Goal: Information Seeking & Learning: Understand process/instructions

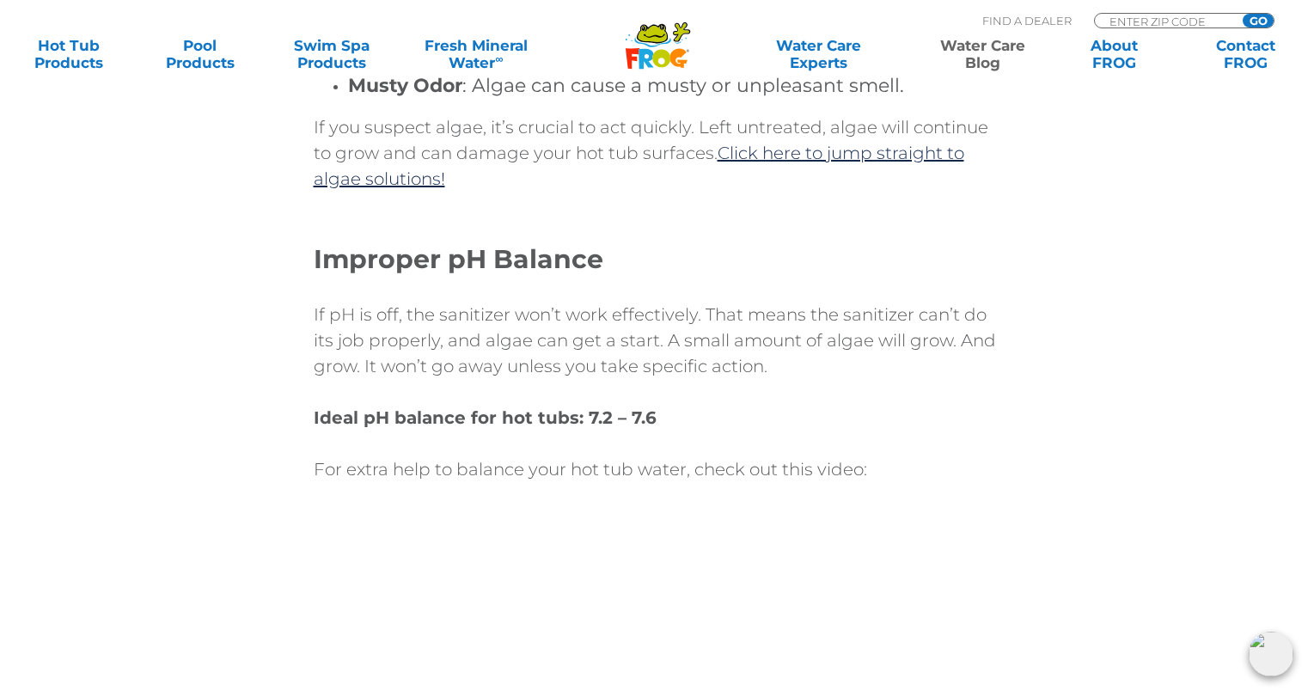
scroll to position [1774, 0]
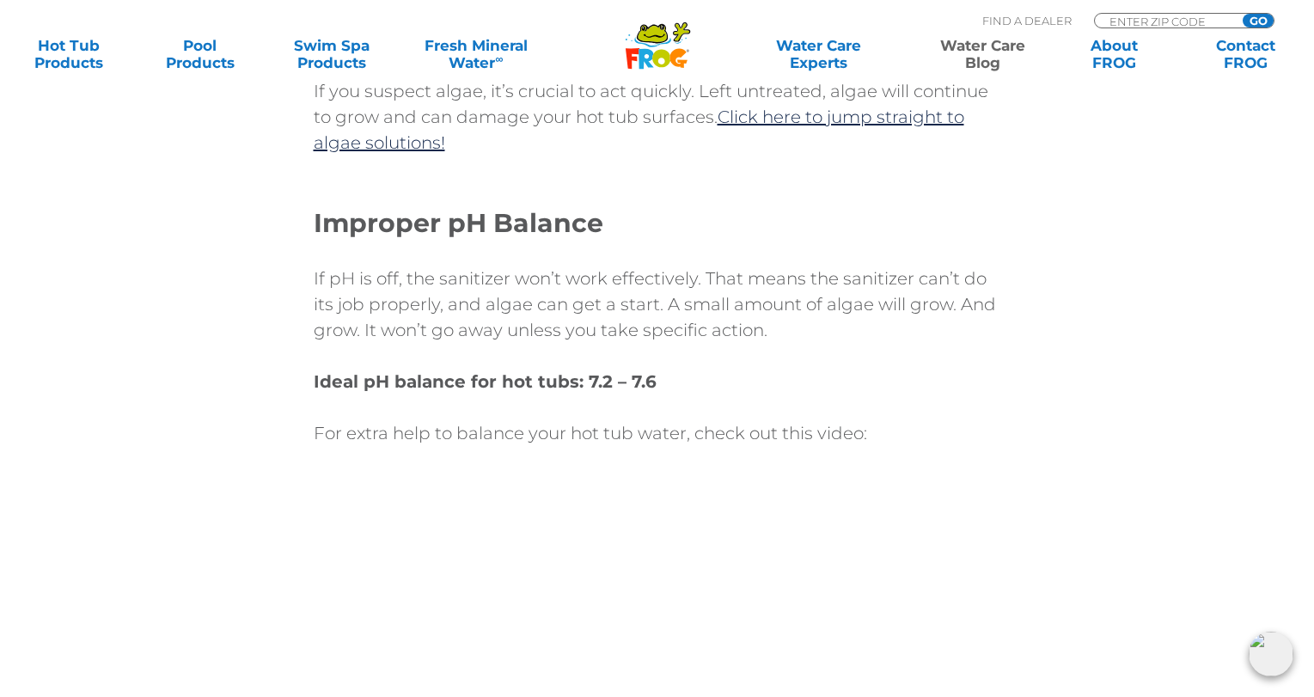
click at [465, 284] on p "If pH is off, the sanitizer won’t work effectively. That means the sanitizer ca…" at bounding box center [657, 304] width 687 height 77
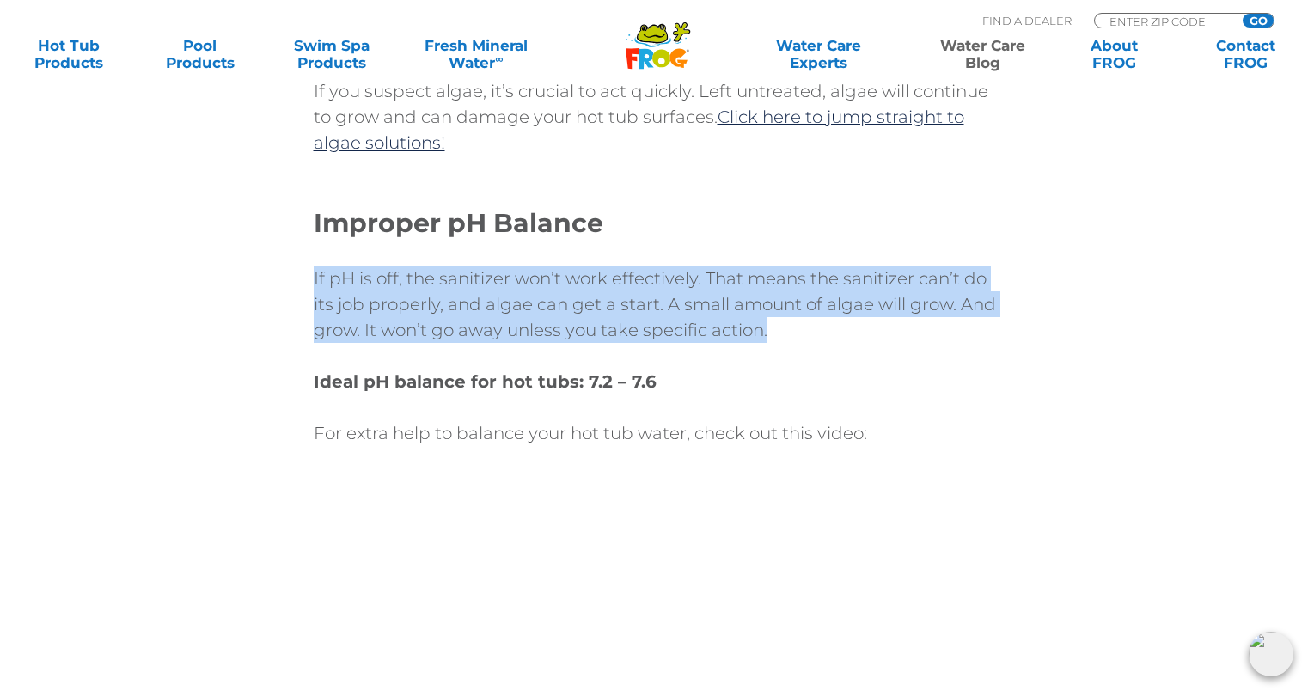
click at [465, 284] on p "If pH is off, the sanitizer won’t work effectively. That means the sanitizer ca…" at bounding box center [657, 304] width 687 height 77
click at [519, 313] on p "If pH is off, the sanitizer won’t work effectively. That means the sanitizer ca…" at bounding box center [657, 304] width 687 height 77
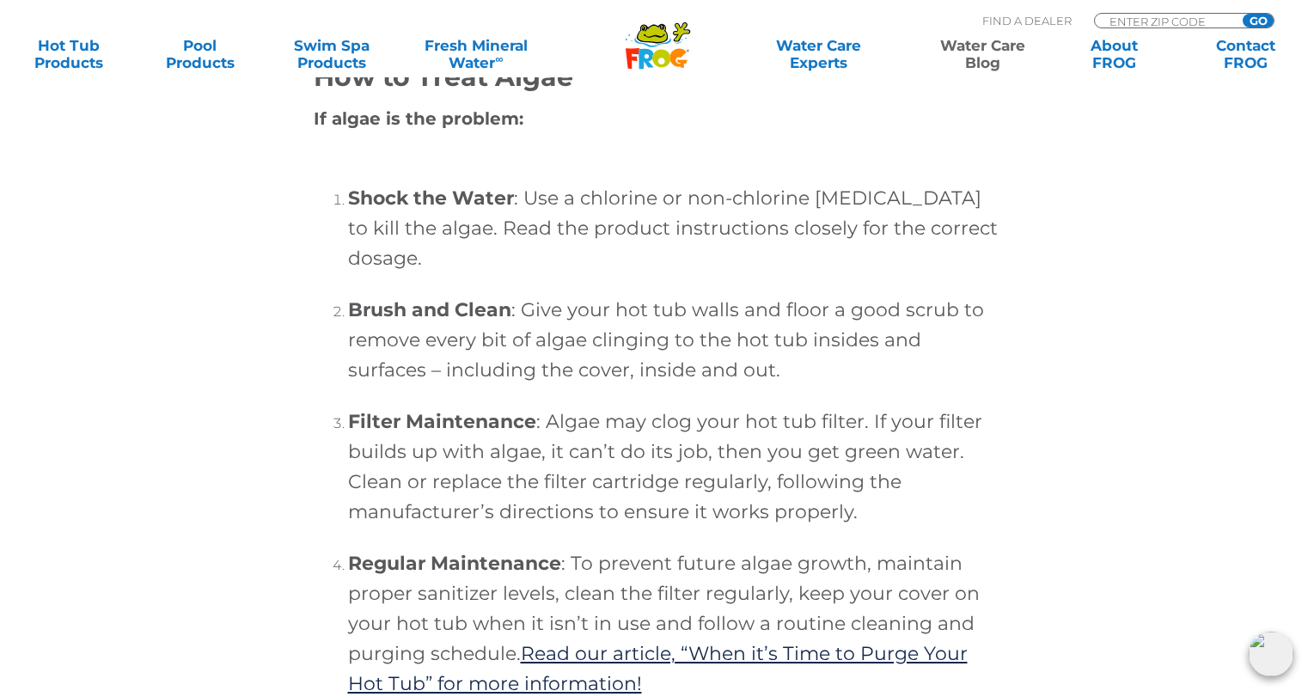
scroll to position [4865, 0]
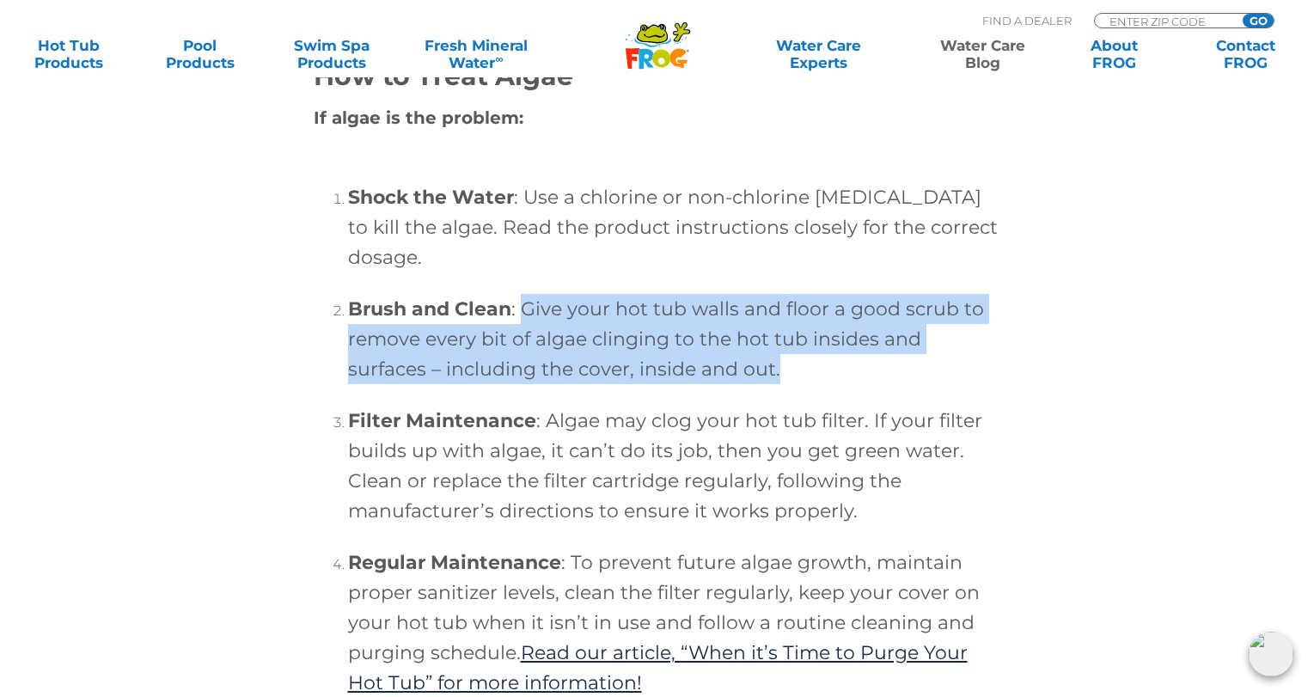
drag, startPoint x: 550, startPoint y: 350, endPoint x: 731, endPoint y: 406, distance: 189.7
click at [731, 384] on h4 "Brush and Clean : Give your hot tub walls and floor a good scrub to remove ever…" at bounding box center [674, 339] width 653 height 90
click at [435, 370] on h4 "Brush and Clean : Give your hot tub walls and floor a good scrub to remove ever…" at bounding box center [674, 339] width 653 height 90
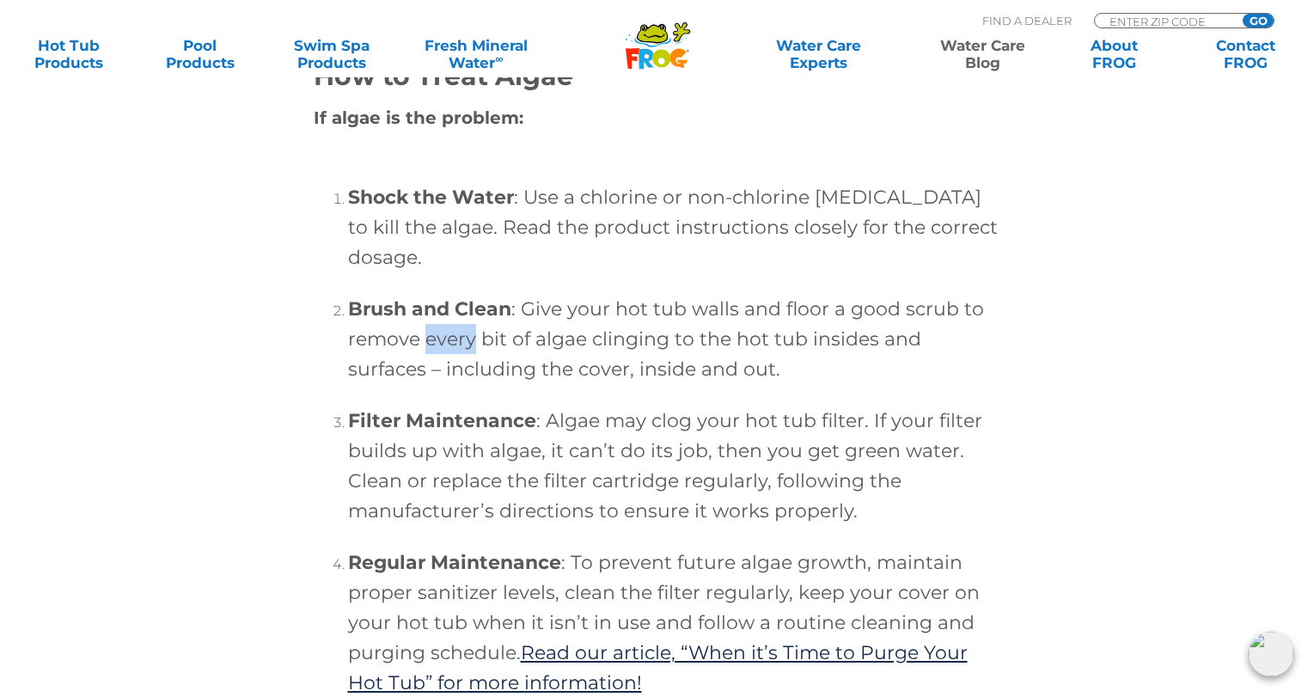
click at [435, 370] on h4 "Brush and Clean : Give your hot tub walls and floor a good scrub to remove ever…" at bounding box center [674, 339] width 653 height 90
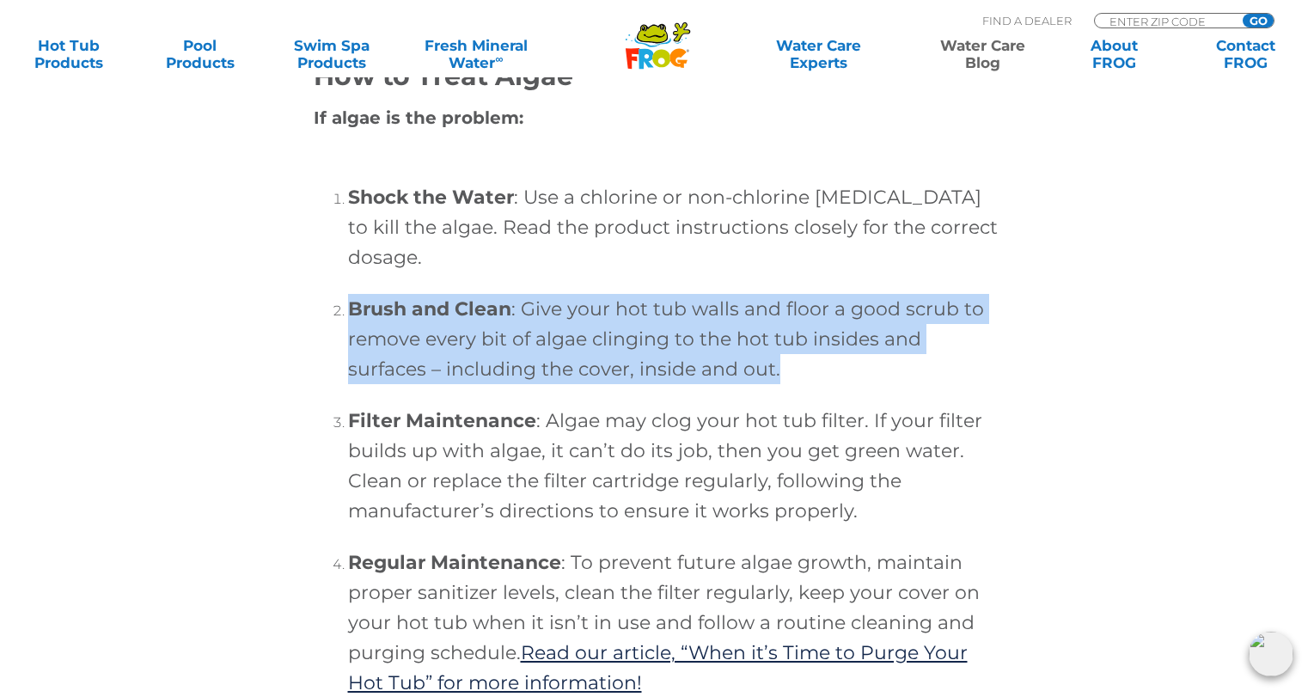
click at [435, 370] on h4 "Brush and Clean : Give your hot tub walls and floor a good scrub to remove ever…" at bounding box center [674, 339] width 653 height 90
click at [620, 363] on h4 "Brush and Clean : Give your hot tub walls and floor a good scrub to remove ever…" at bounding box center [674, 339] width 653 height 90
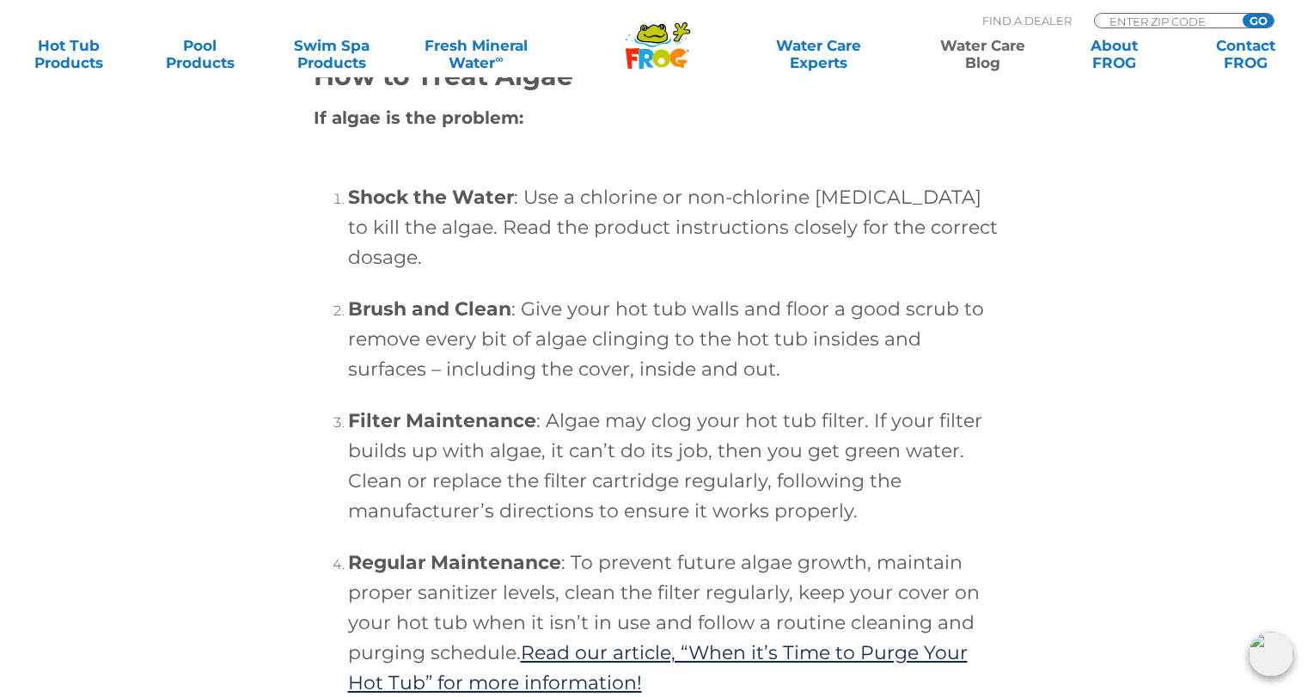
click at [574, 384] on h4 "Brush and Clean : Give your hot tub walls and floor a good scrub to remove ever…" at bounding box center [674, 339] width 653 height 90
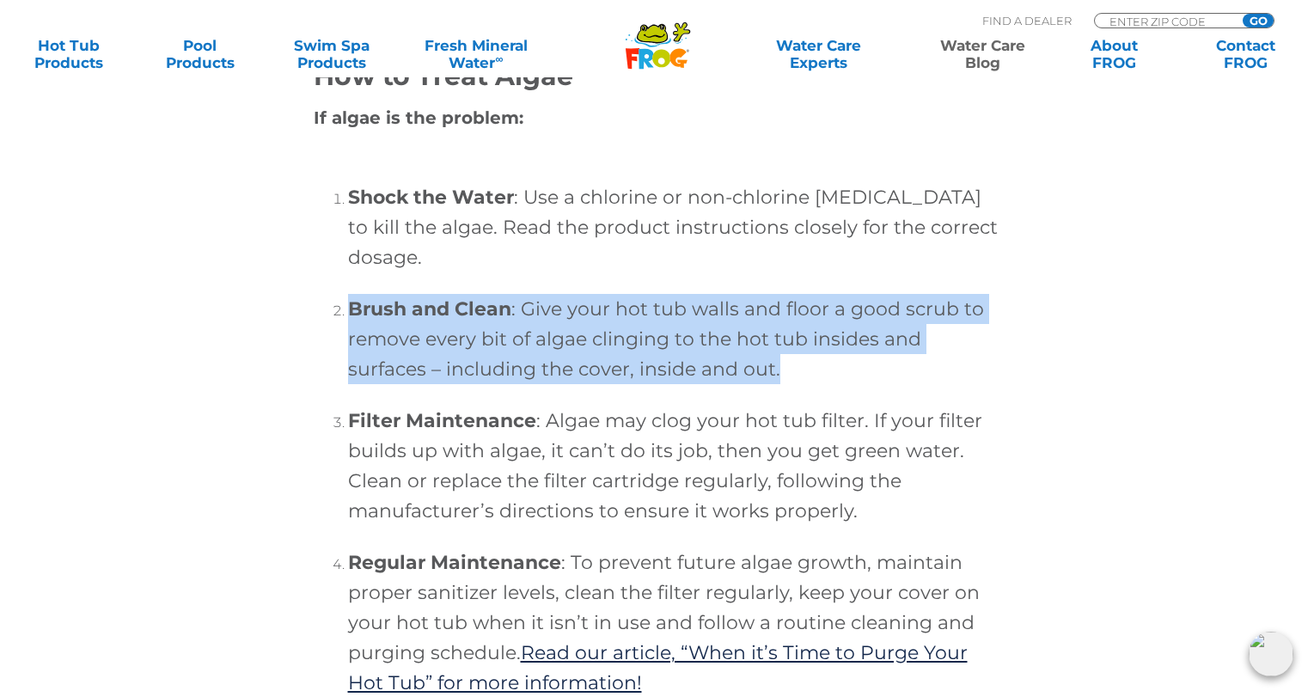
click at [574, 384] on h4 "Brush and Clean : Give your hot tub walls and floor a good scrub to remove ever…" at bounding box center [674, 339] width 653 height 90
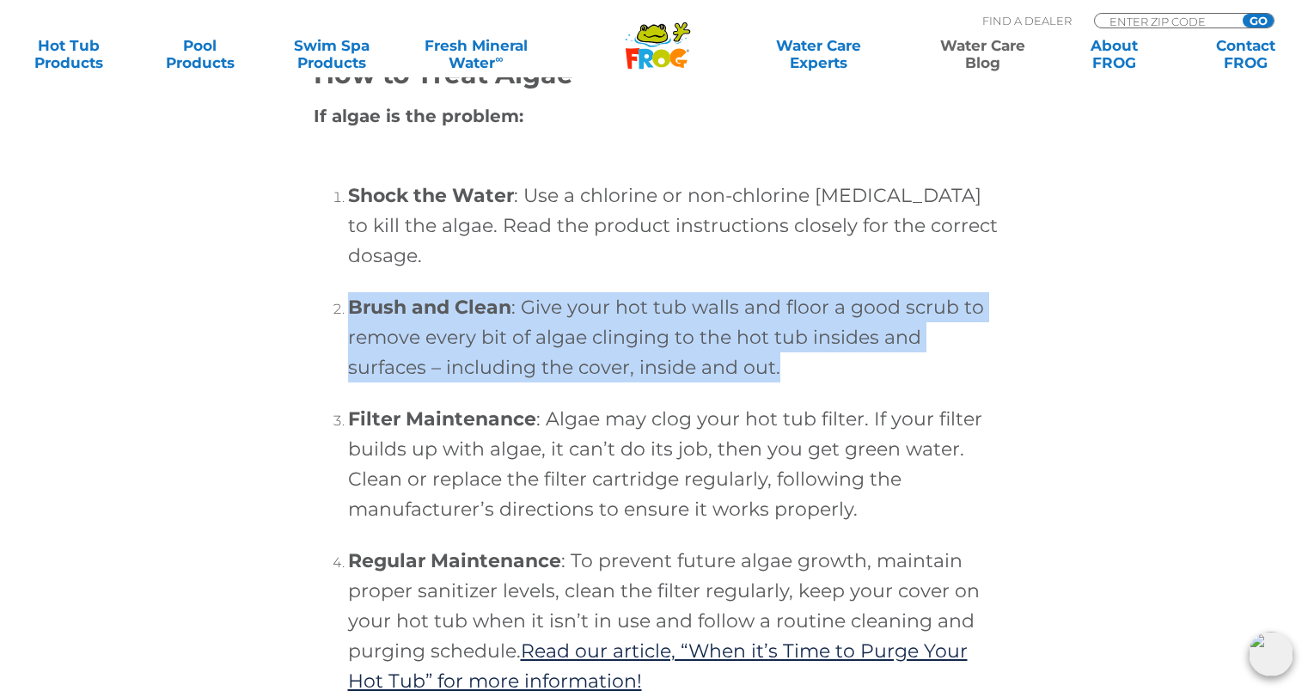
click at [586, 348] on h4 "Brush and Clean : Give your hot tub walls and floor a good scrub to remove ever…" at bounding box center [674, 337] width 653 height 90
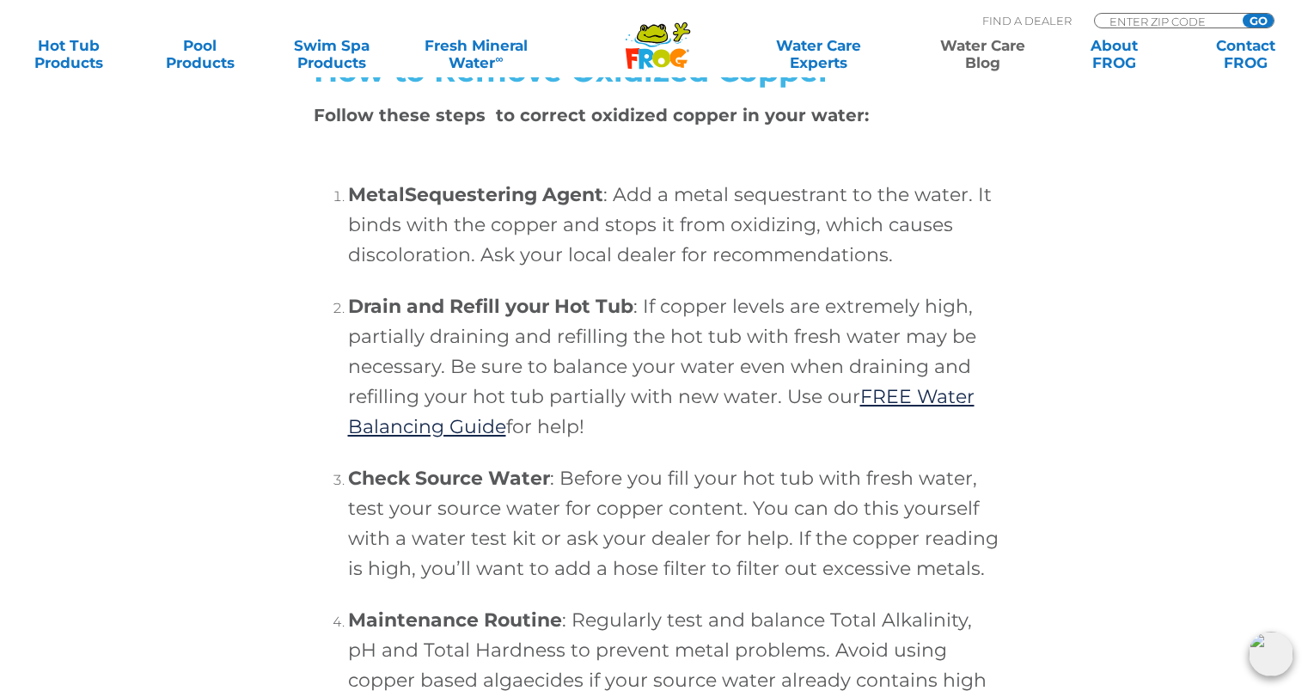
scroll to position [5572, 0]
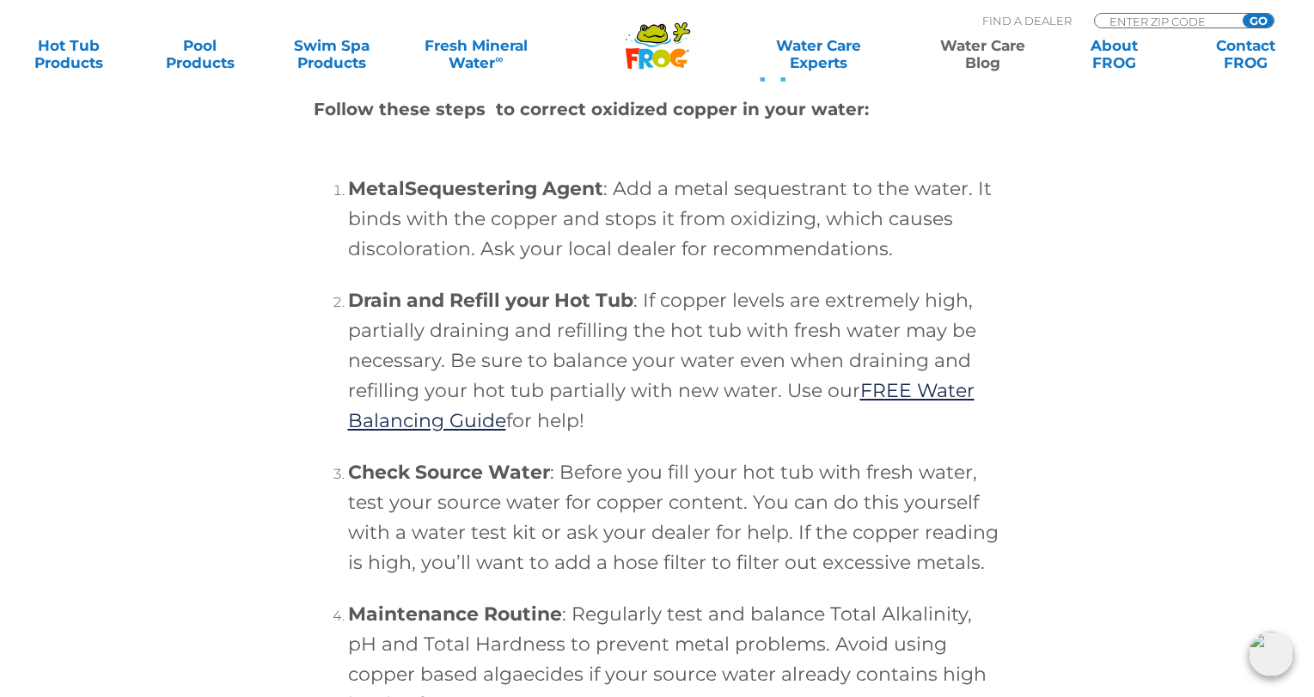
click at [684, 327] on h4 "Drain and Refill your Hot Tub : If copper levels are extremely high, partially …" at bounding box center [674, 360] width 653 height 150
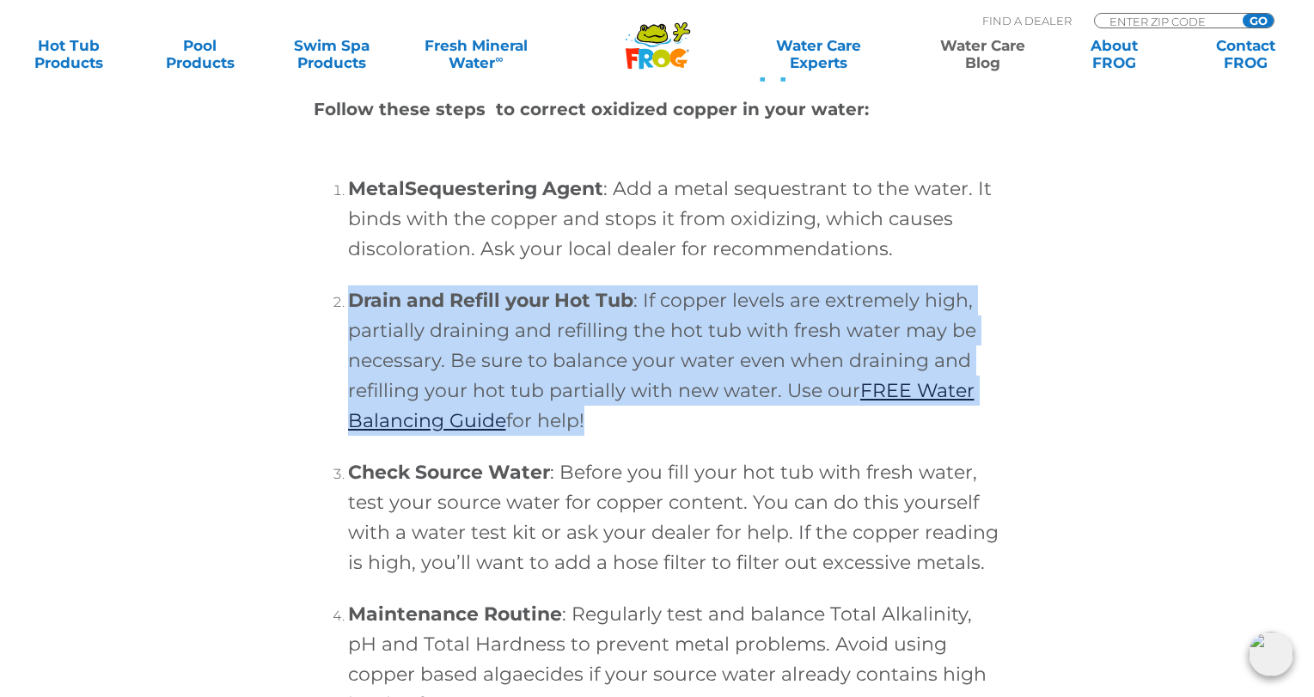
click at [684, 327] on h4 "Drain and Refill your Hot Tub : If copper levels are extremely high, partially …" at bounding box center [674, 360] width 653 height 150
click at [578, 357] on h4 "Drain and Refill your Hot Tub : If copper levels are extremely high, partially …" at bounding box center [674, 360] width 653 height 150
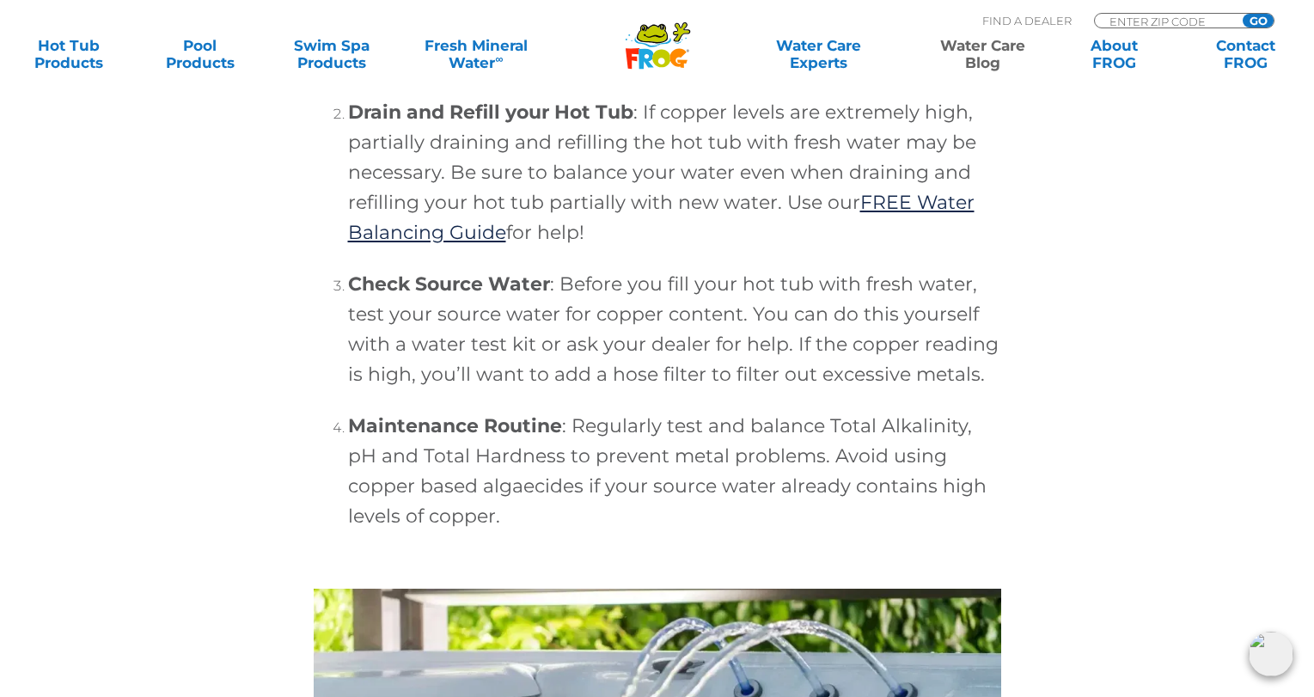
scroll to position [5767, 0]
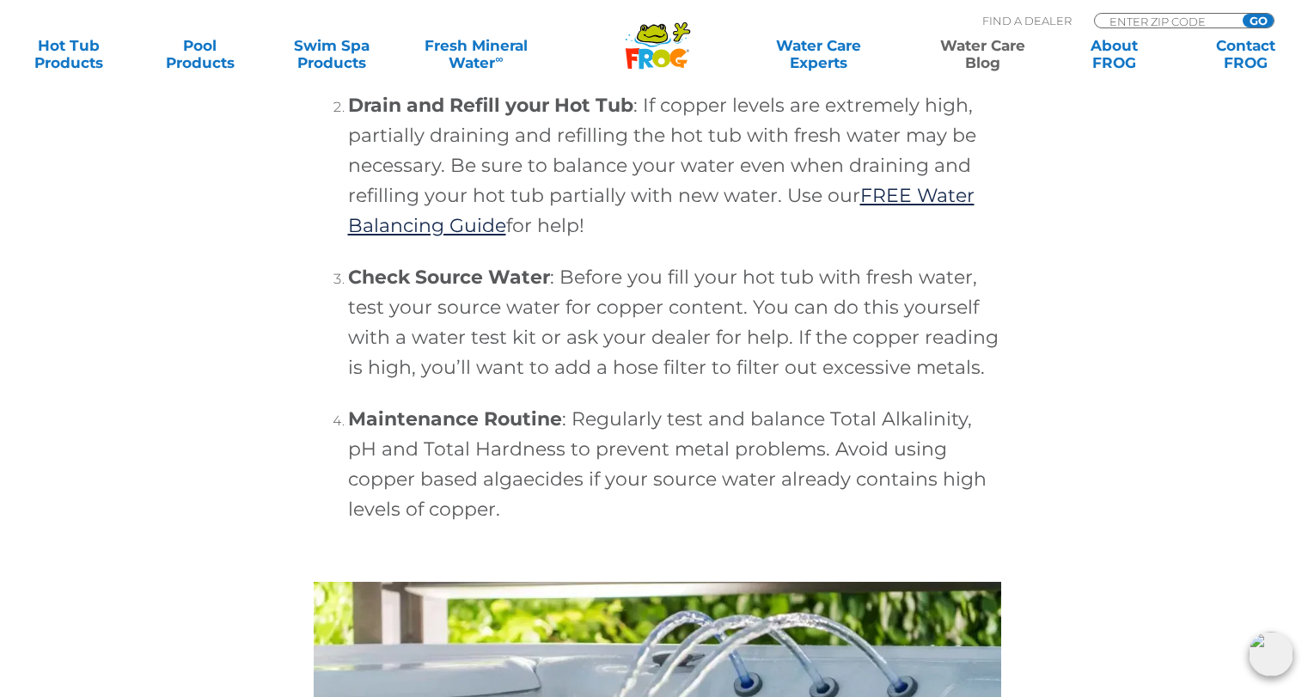
click at [472, 337] on h4 "Check Source Water : Before you fill your hot tub with fresh water, test your s…" at bounding box center [674, 322] width 653 height 120
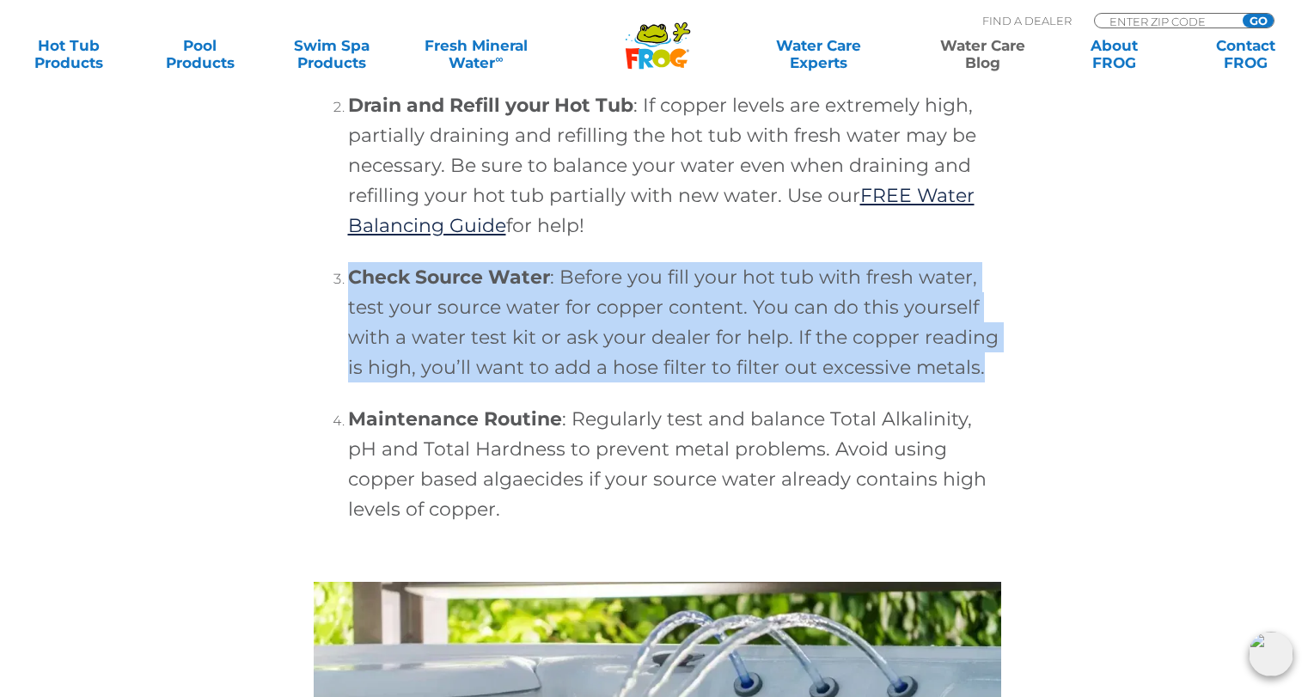
click at [472, 337] on h4 "Check Source Water : Before you fill your hot tub with fresh water, test your s…" at bounding box center [674, 322] width 653 height 120
click at [450, 363] on h4 "Check Source Water : Before you fill your hot tub with fresh water, test your s…" at bounding box center [674, 322] width 653 height 120
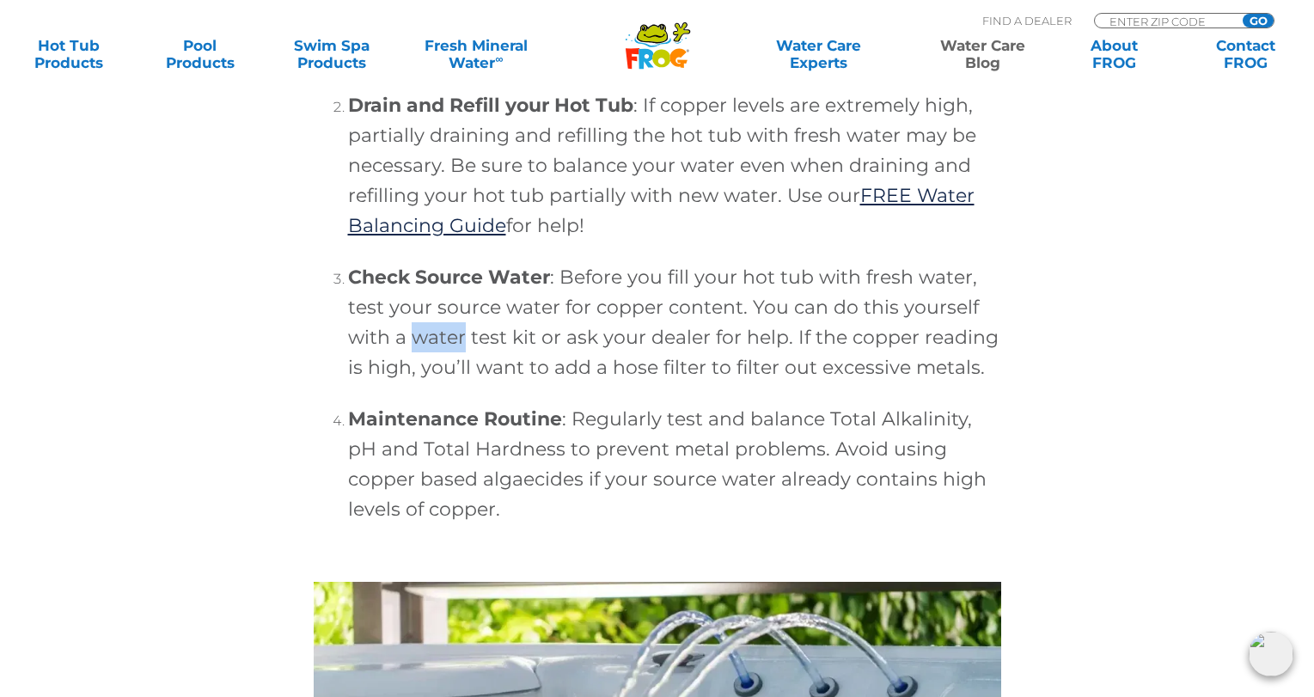
click at [450, 363] on h4 "Check Source Water : Before you fill your hot tub with fresh water, test your s…" at bounding box center [674, 322] width 653 height 120
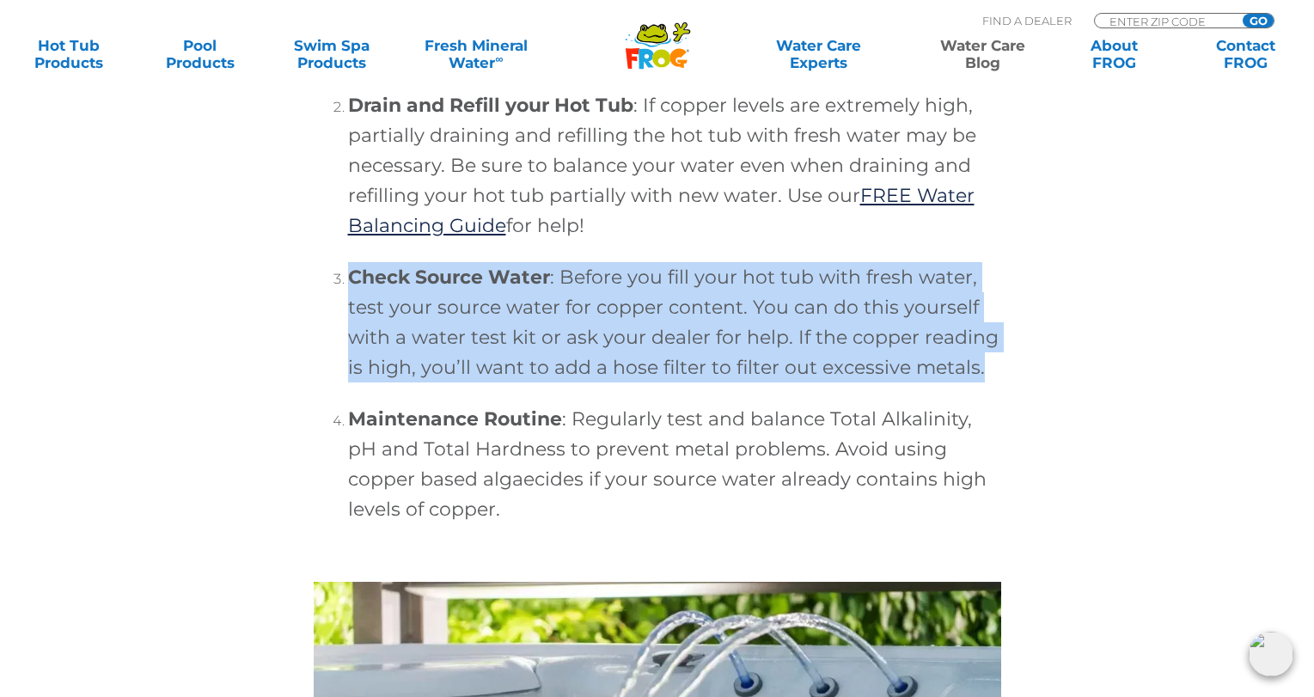
click at [450, 363] on h4 "Check Source Water : Before you fill your hot tub with fresh water, test your s…" at bounding box center [674, 322] width 653 height 120
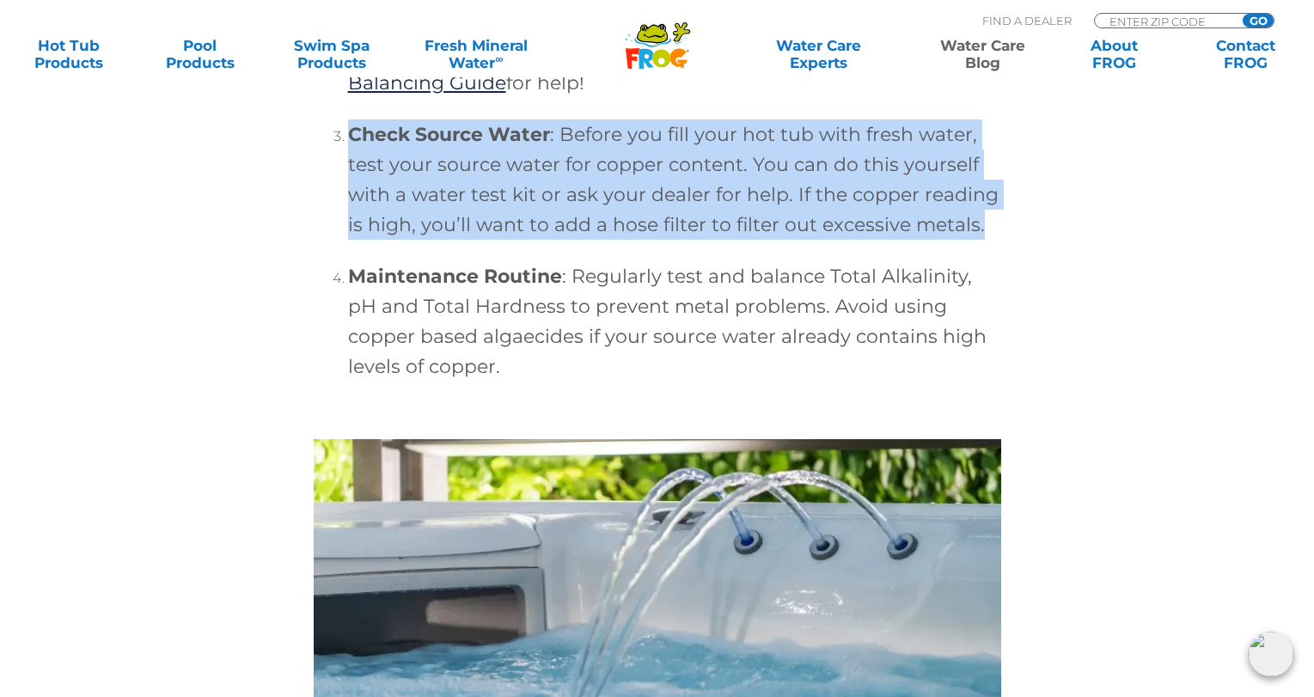
scroll to position [5924, 0]
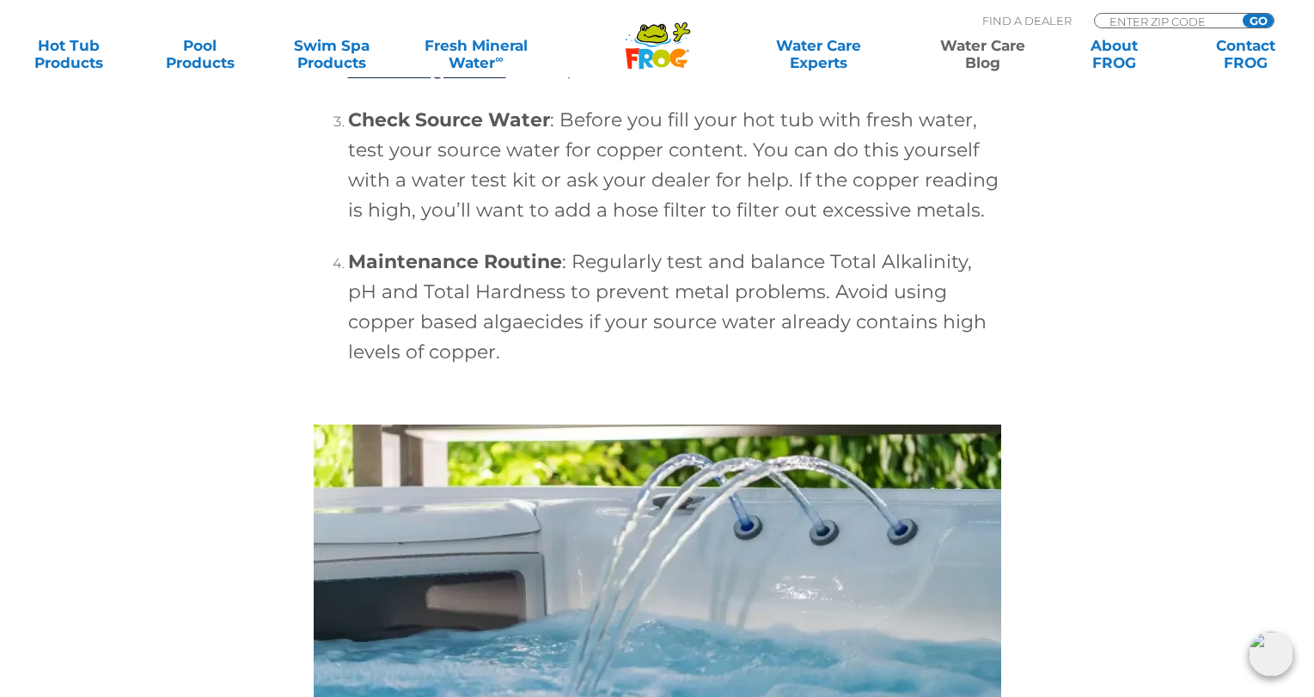
click at [628, 340] on h4 "Maintenance Routine : Regularly test and balance Total Alkalinity, pH and Total…" at bounding box center [674, 307] width 653 height 120
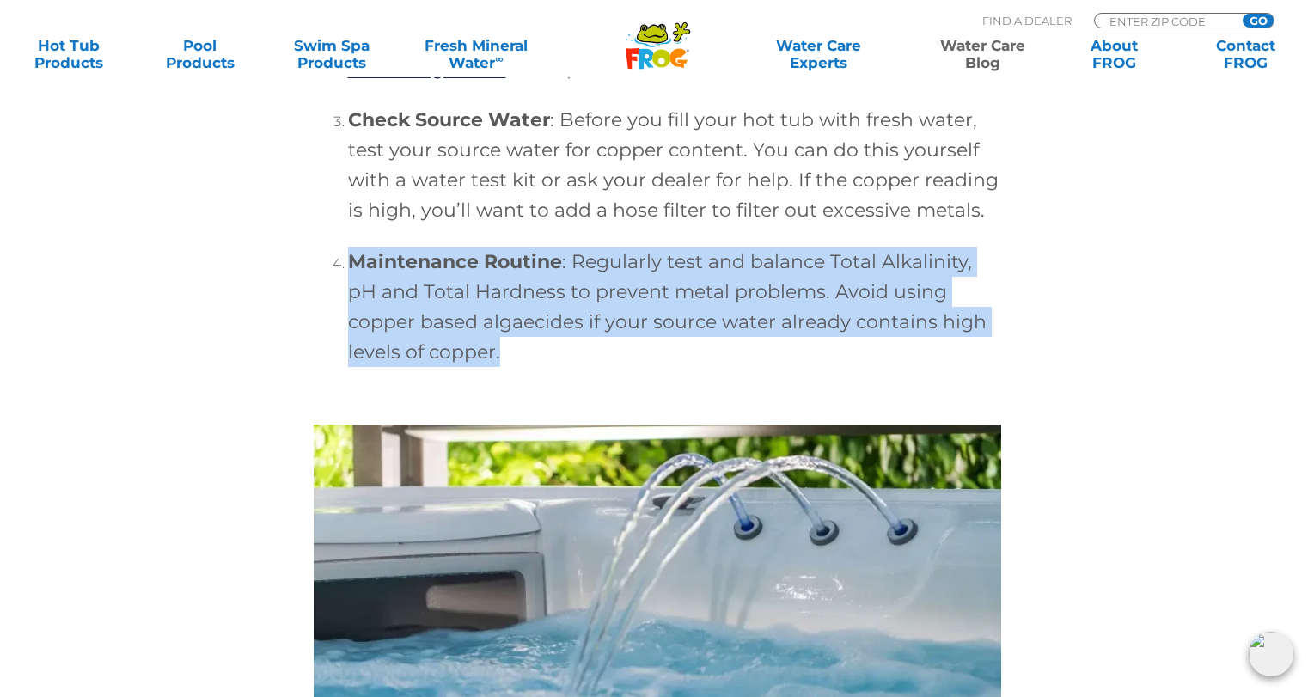
click at [628, 340] on h4 "Maintenance Routine : Regularly test and balance Total Alkalinity, pH and Total…" at bounding box center [674, 307] width 653 height 120
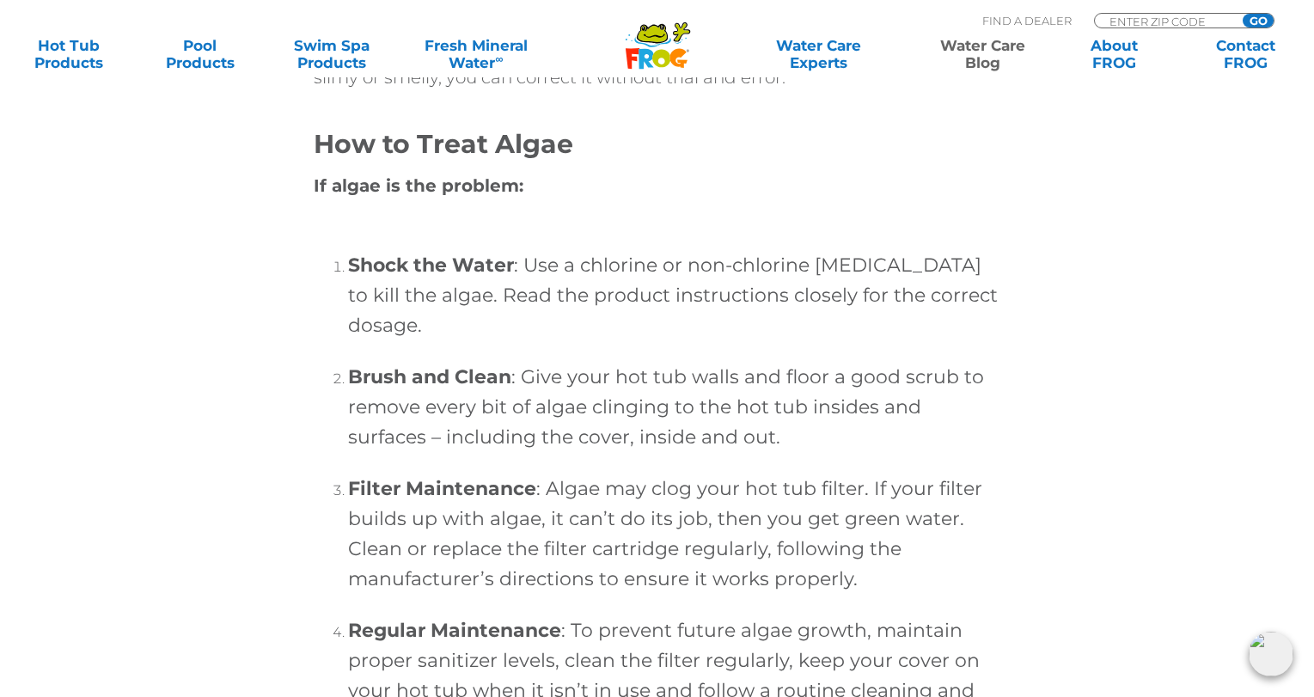
scroll to position [4602, 0]
